Goal: Transaction & Acquisition: Book appointment/travel/reservation

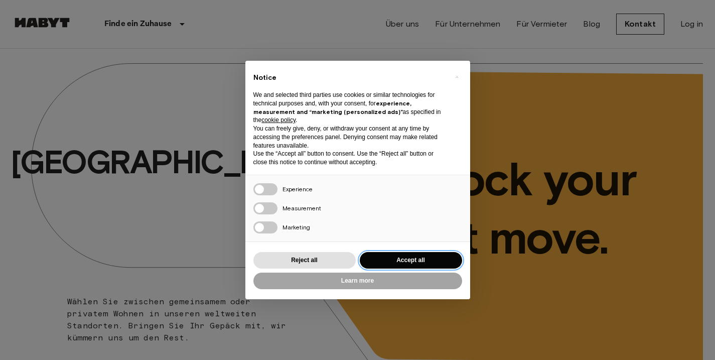
click at [410, 259] on button "Accept all" at bounding box center [411, 260] width 102 height 17
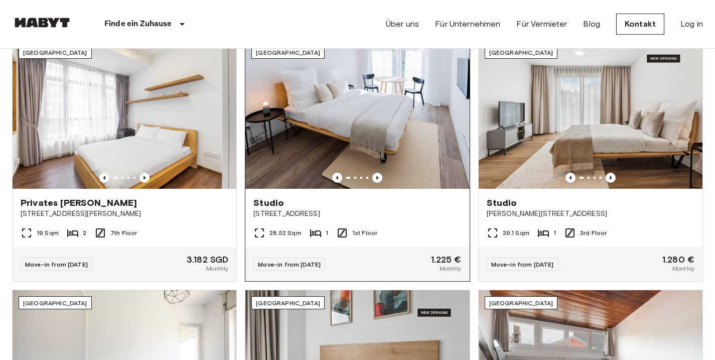
scroll to position [363, 0]
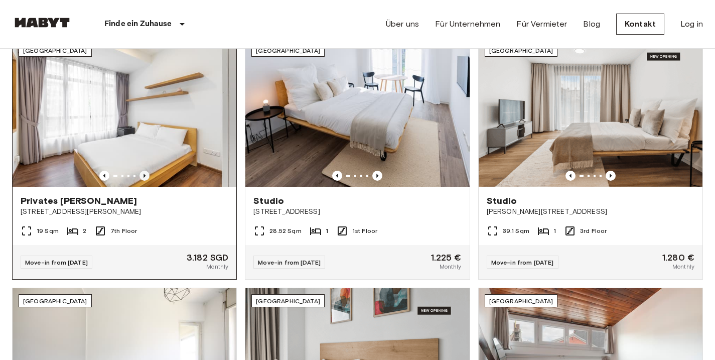
click at [146, 178] on icon "Previous image" at bounding box center [145, 176] width 10 height 10
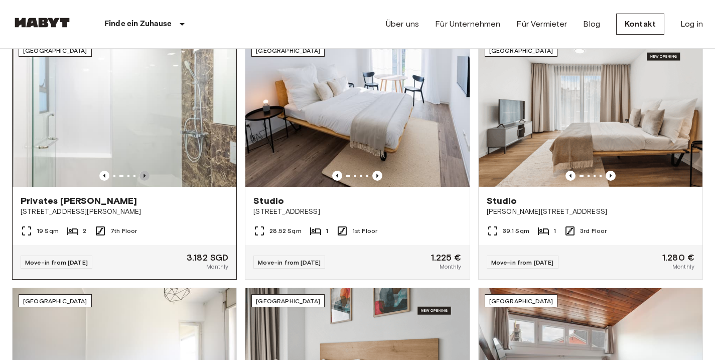
click at [146, 178] on icon "Previous image" at bounding box center [145, 176] width 10 height 10
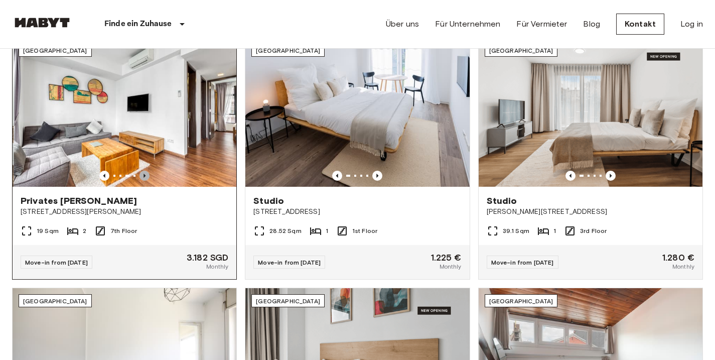
click at [146, 178] on icon "Previous image" at bounding box center [145, 176] width 10 height 10
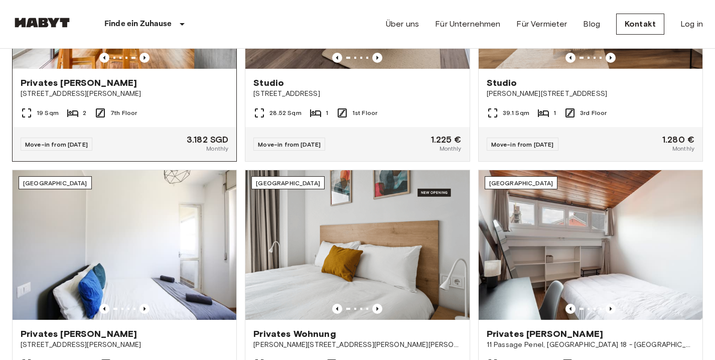
scroll to position [590, 0]
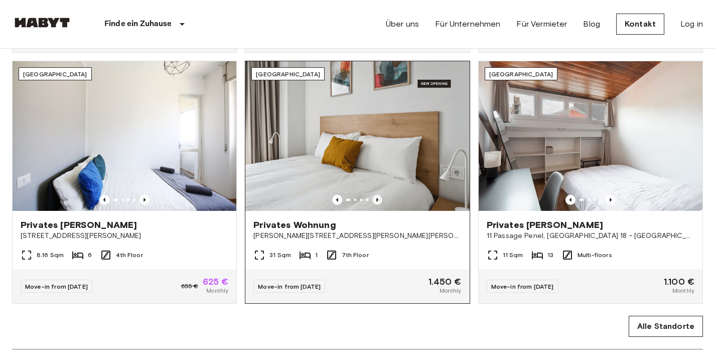
click at [378, 199] on icon "Previous image" at bounding box center [378, 200] width 2 height 4
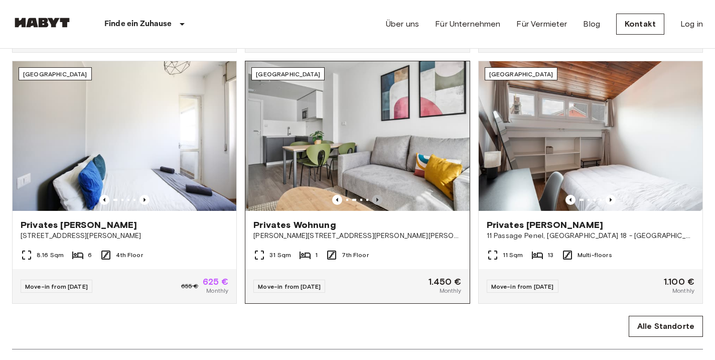
click at [378, 199] on icon "Previous image" at bounding box center [378, 200] width 2 height 4
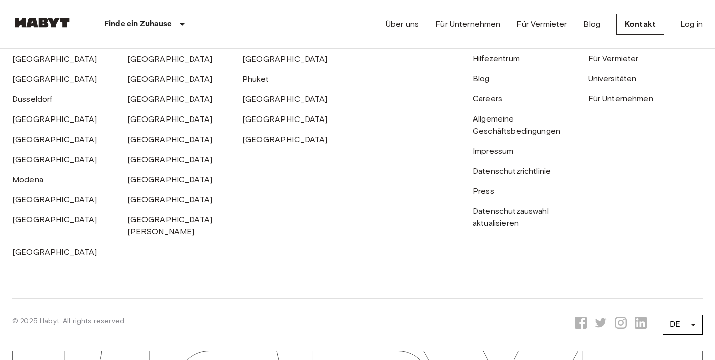
scroll to position [2715, 0]
click at [140, 58] on link "[GEOGRAPHIC_DATA]" at bounding box center [169, 58] width 85 height 10
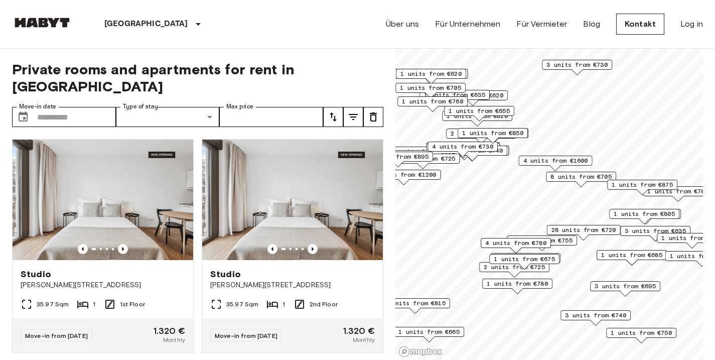
click at [579, 230] on span "28 units from €720" at bounding box center [584, 229] width 65 height 9
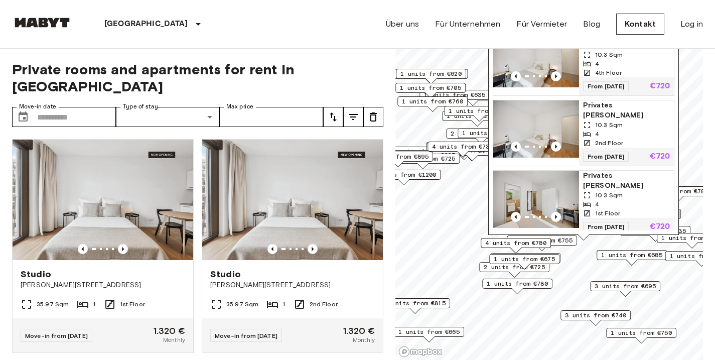
click at [553, 173] on img "Map marker" at bounding box center [536, 199] width 86 height 57
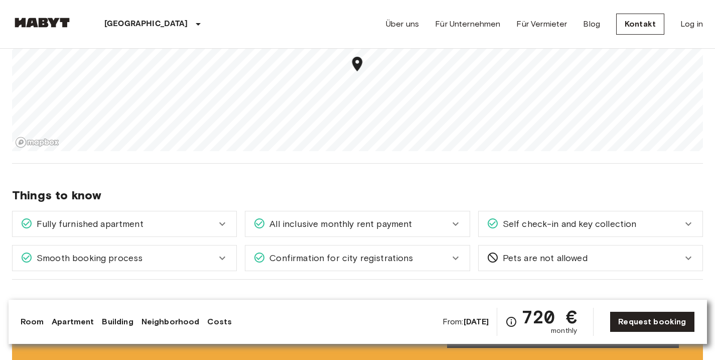
scroll to position [1250, 0]
